Goal: Contribute content: Contribute content

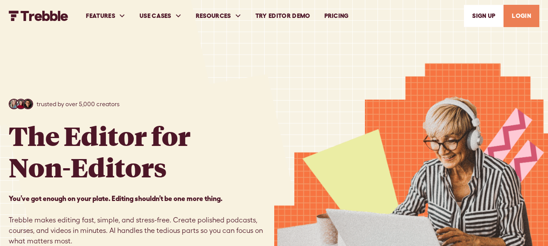
click at [488, 17] on link "SIGn UP" at bounding box center [484, 16] width 40 height 22
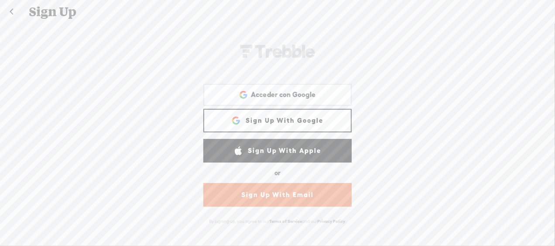
click at [277, 123] on link "Sign Up With Google" at bounding box center [277, 121] width 148 height 24
click at [268, 121] on link "Sign Up With Google" at bounding box center [277, 121] width 148 height 24
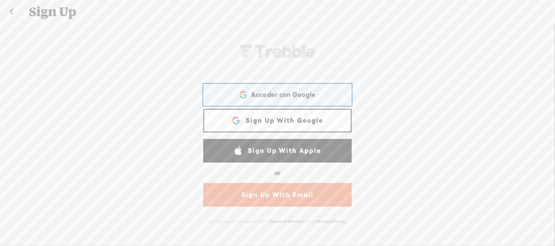
click at [269, 94] on span "Acceder con Google" at bounding box center [283, 94] width 65 height 9
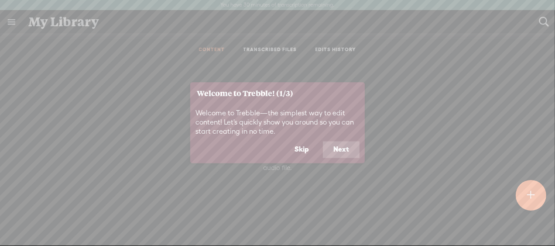
click at [308, 150] on button "Skip" at bounding box center [301, 149] width 35 height 17
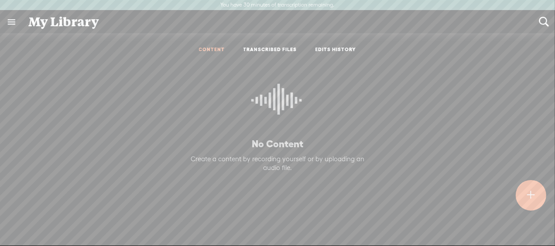
click at [280, 97] on icon at bounding box center [277, 103] width 52 height 79
click at [541, 198] on div at bounding box center [531, 195] width 31 height 31
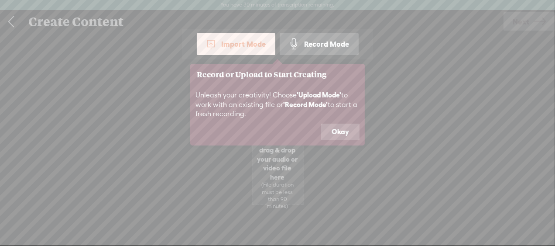
click at [346, 130] on button "Okay" at bounding box center [340, 131] width 38 height 17
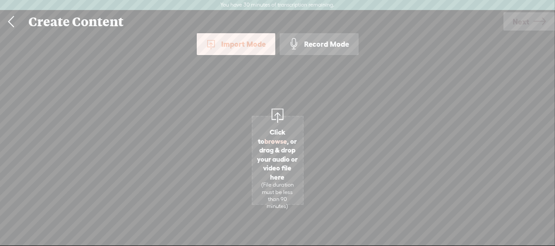
click at [243, 46] on div "Import Mode" at bounding box center [236, 44] width 79 height 22
click at [288, 123] on span "Click to browse , or drag & drop your audio or video file here (File duration m…" at bounding box center [278, 168] width 50 height 91
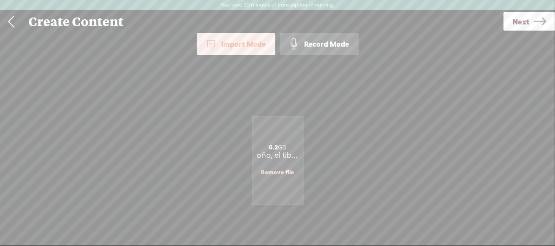
click at [288, 172] on link "Remove file" at bounding box center [277, 172] width 33 height 8
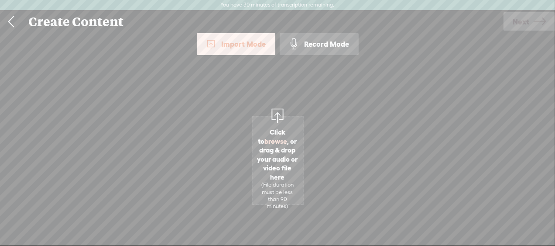
click at [287, 140] on span "Click to browse , or drag & drop your audio or video file here (File duration m…" at bounding box center [278, 168] width 50 height 91
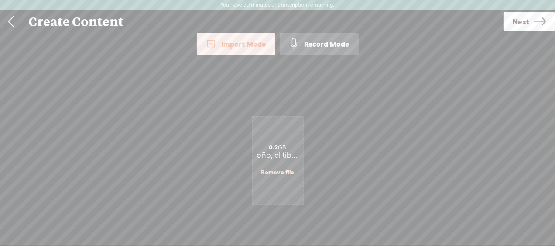
click at [514, 28] on span "Next" at bounding box center [521, 21] width 17 height 22
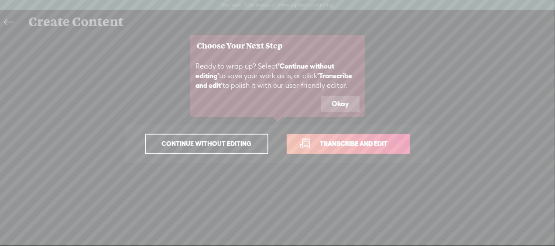
click at [340, 104] on button "Okay" at bounding box center [340, 104] width 38 height 17
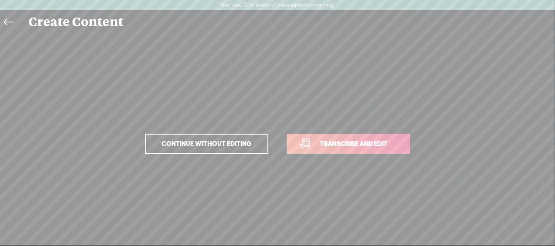
click at [224, 146] on span "Continue without editing" at bounding box center [207, 143] width 108 height 12
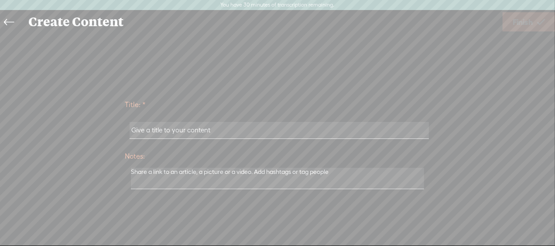
click at [264, 130] on input "text" at bounding box center [279, 130] width 299 height 17
type input "1"
click at [248, 182] on textarea at bounding box center [277, 178] width 293 height 21
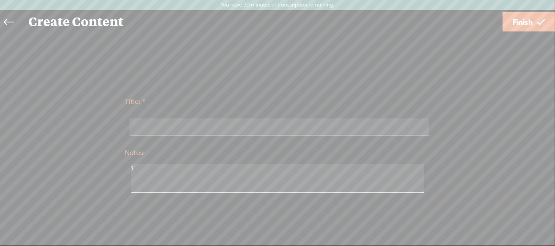
type textarea "1"
click at [528, 24] on span "Finish" at bounding box center [523, 22] width 20 height 22
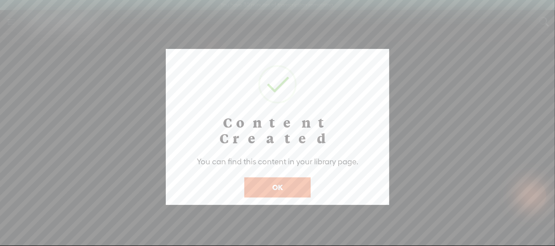
click at [304, 177] on button "OK" at bounding box center [277, 187] width 66 height 20
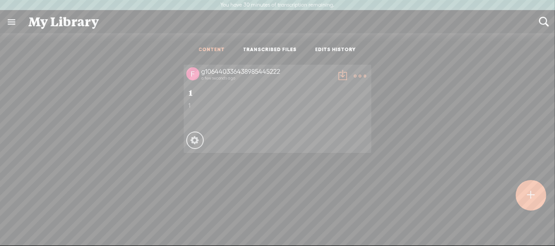
click at [266, 50] on link "TRANSCRIBED FILES" at bounding box center [270, 49] width 54 height 7
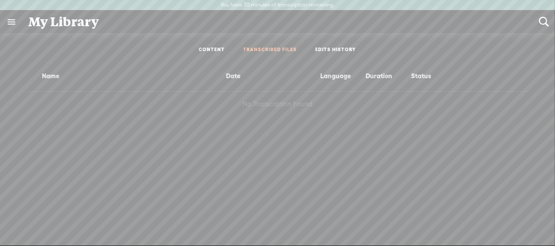
click at [221, 45] on ul "CONTENT TRANSCRIBED FILES EDITS HISTORY" at bounding box center [277, 50] width 231 height 21
click at [216, 48] on link "CONTENT" at bounding box center [212, 49] width 26 height 7
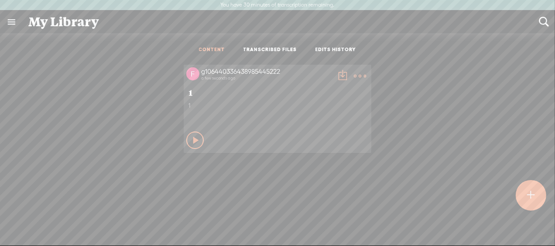
click at [192, 140] on icon at bounding box center [196, 140] width 9 height 9
click at [192, 140] on icon at bounding box center [195, 140] width 9 height 9
click at [266, 41] on ul "CONTENT TRANSCRIBED FILES EDITS HISTORY" at bounding box center [277, 50] width 231 height 21
click at [265, 49] on link "TRANSCRIBED FILES" at bounding box center [270, 49] width 54 height 7
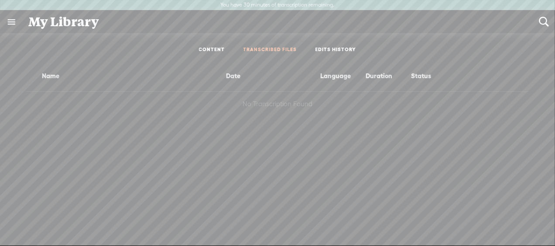
click at [327, 45] on ul "CONTENT TRANSCRIBED FILES EDITS HISTORY" at bounding box center [277, 50] width 231 height 21
click at [327, 48] on link "EDITS HISTORY" at bounding box center [335, 49] width 41 height 7
click at [204, 51] on link "CONTENT" at bounding box center [212, 49] width 26 height 7
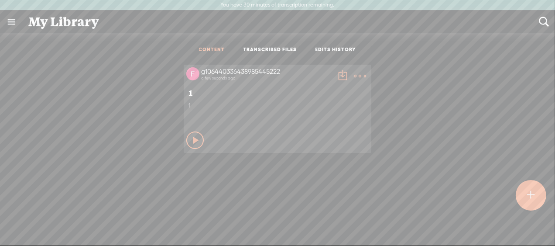
click at [339, 77] on t at bounding box center [342, 76] width 12 height 12
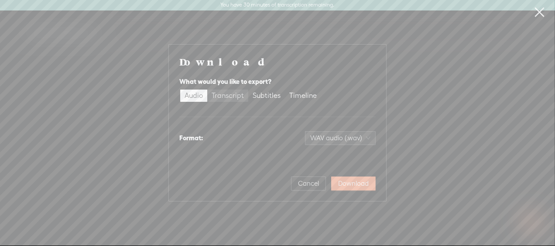
click at [233, 95] on div "Transcript" at bounding box center [228, 95] width 32 height 12
click at [207, 89] on input "Transcript" at bounding box center [207, 89] width 0 height 0
click at [275, 96] on div "Subtitles" at bounding box center [267, 95] width 28 height 12
click at [248, 89] on input "Subtitles" at bounding box center [248, 89] width 0 height 0
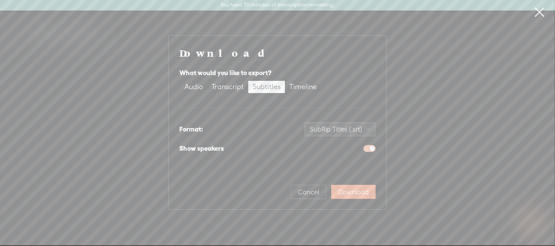
click at [372, 149] on div "button" at bounding box center [372, 148] width 5 height 5
click at [372, 148] on span "button" at bounding box center [369, 148] width 12 height 7
click at [349, 124] on span "SubRip Titles (.srt)" at bounding box center [340, 129] width 61 height 13
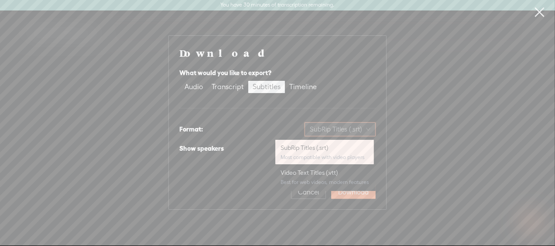
click at [346, 127] on span "SubRip Titles (.srt)" at bounding box center [340, 129] width 61 height 13
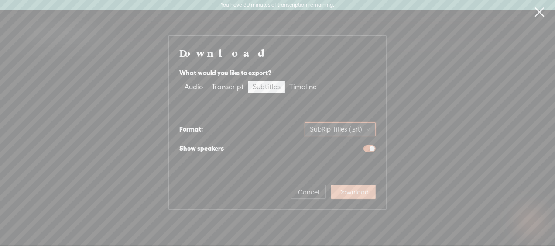
click at [355, 192] on span "Download" at bounding box center [353, 192] width 31 height 9
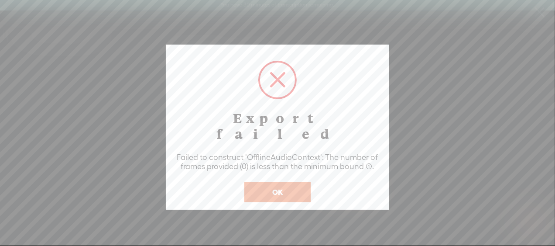
click at [302, 182] on button "OK" at bounding box center [277, 192] width 66 height 20
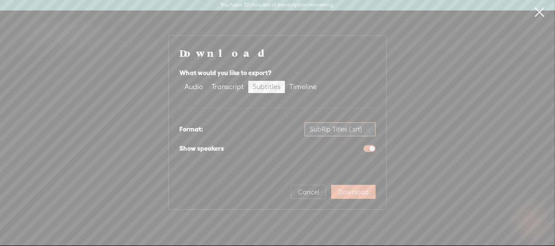
click at [346, 135] on span "SubRip Titles (.srt)" at bounding box center [340, 129] width 61 height 13
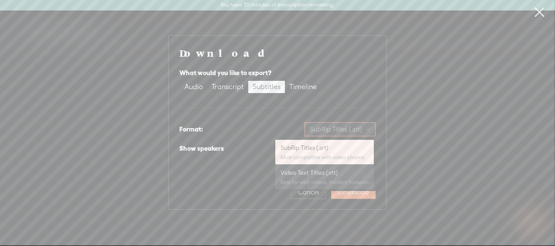
click at [321, 171] on div "Video Text Titles (.vtt)" at bounding box center [325, 172] width 88 height 9
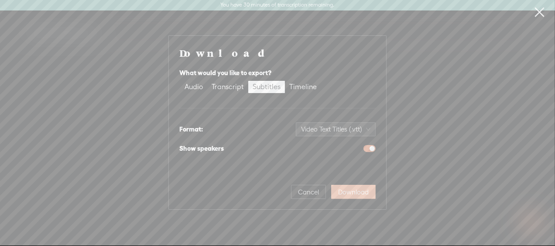
click at [362, 191] on span "Download" at bounding box center [353, 192] width 31 height 9
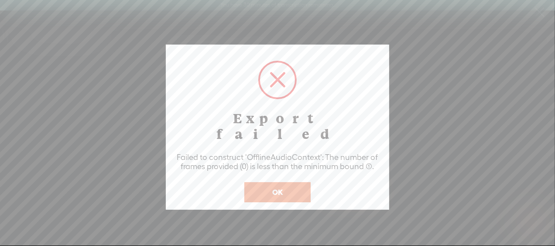
click at [301, 182] on button "OK" at bounding box center [277, 192] width 66 height 20
